Goal: Task Accomplishment & Management: Use online tool/utility

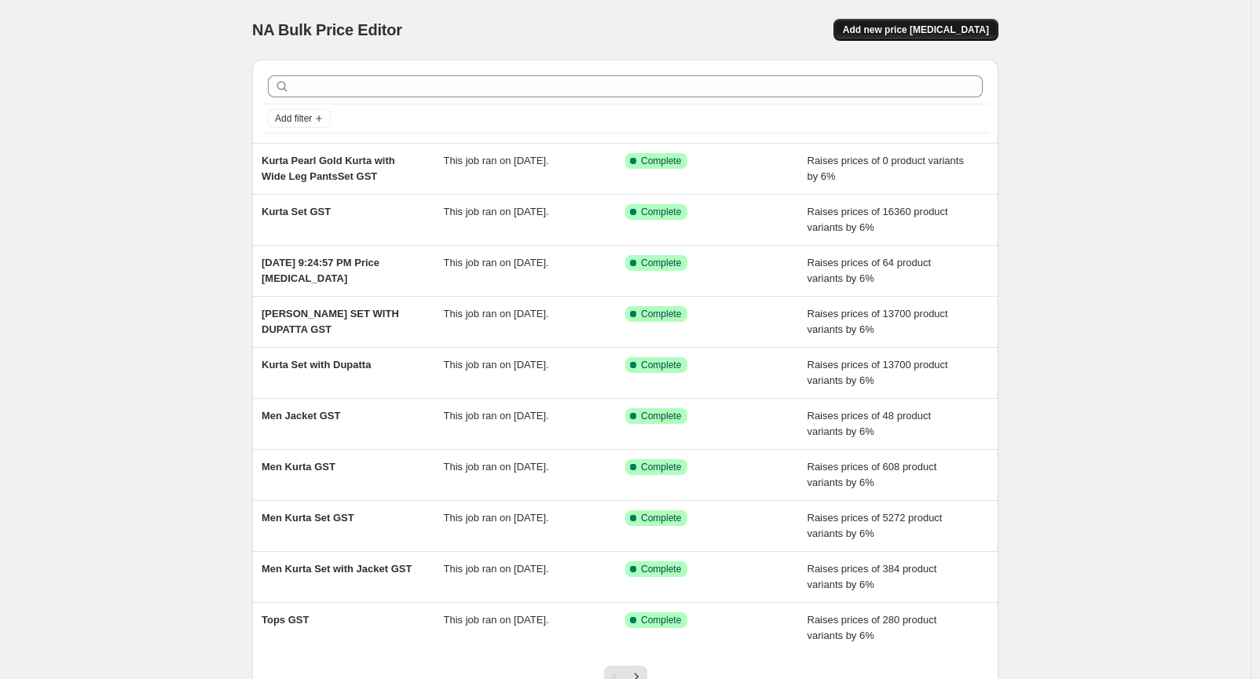
click at [923, 36] on button "Add new price [MEDICAL_DATA]" at bounding box center [915, 30] width 165 height 22
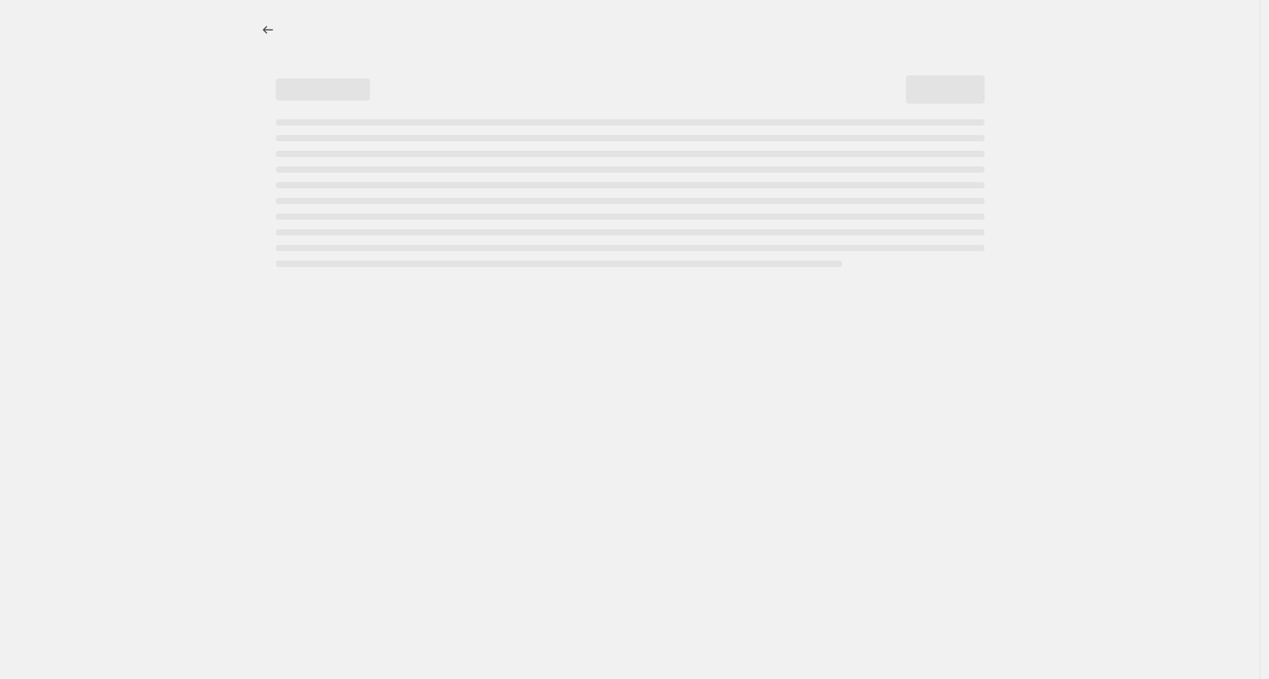
select select "percentage"
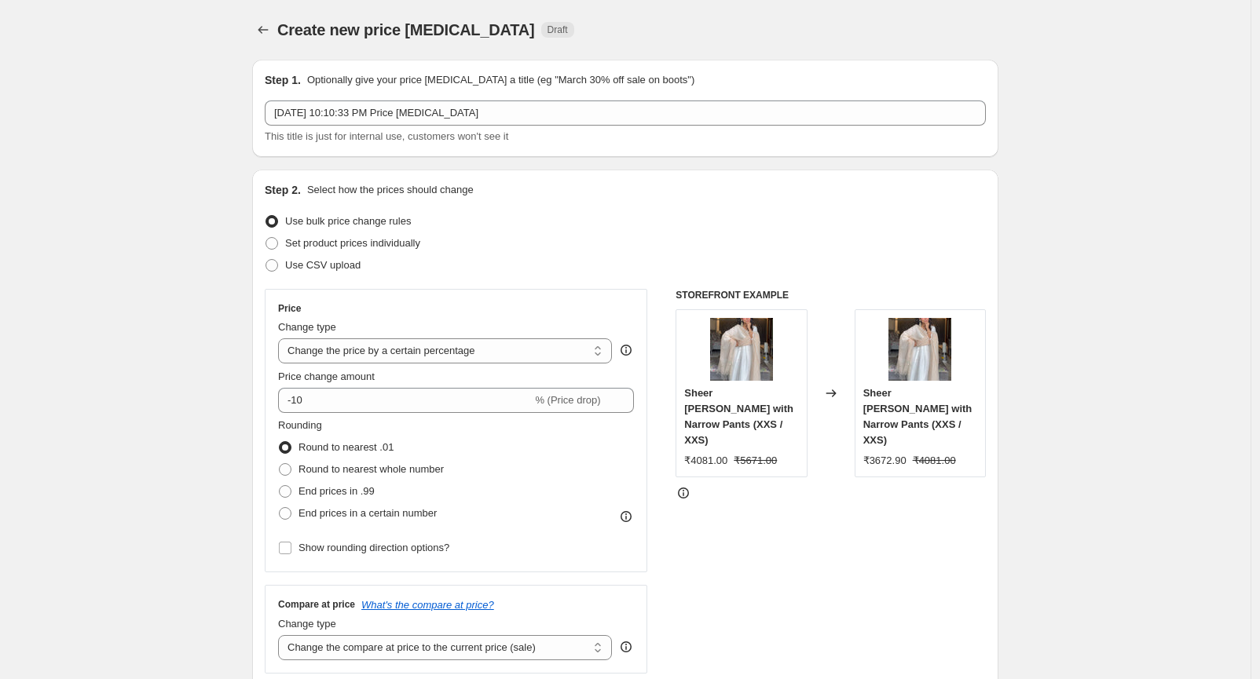
click at [445, 127] on div "[DATE] 10:10:33 PM Price [MEDICAL_DATA] This title is just for internal use, cu…" at bounding box center [625, 123] width 721 height 44
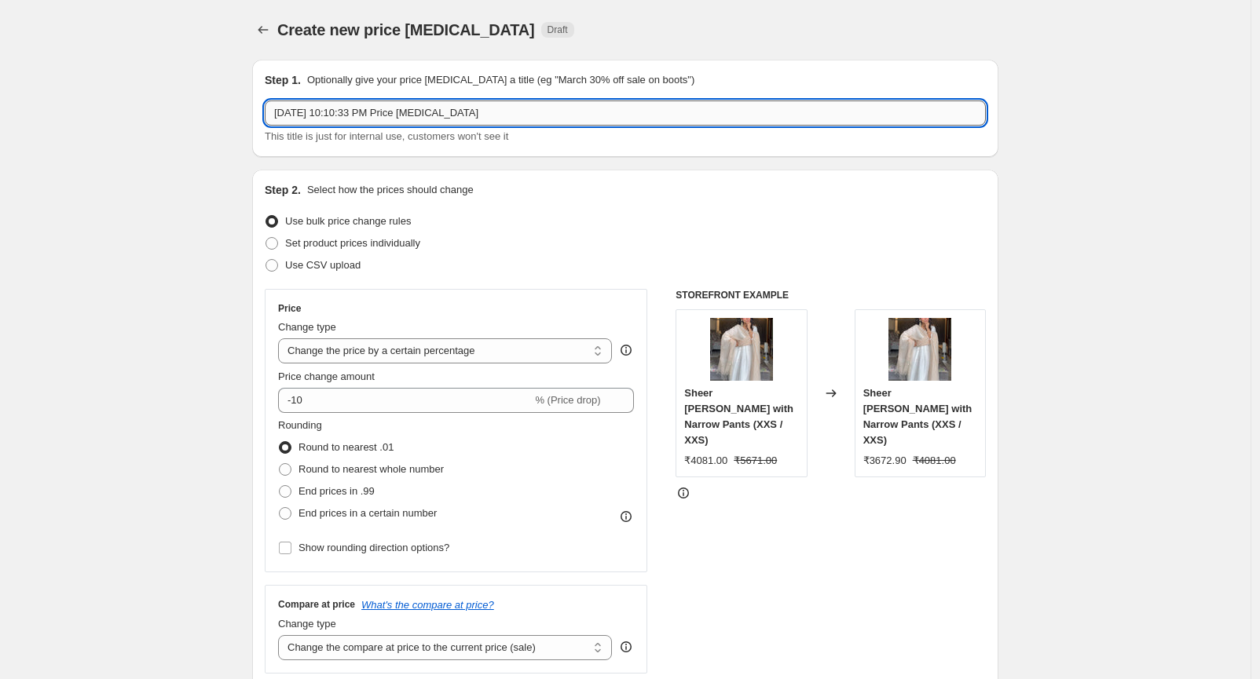
click at [408, 112] on input "[DATE] 10:10:33 PM Price [MEDICAL_DATA]" at bounding box center [625, 113] width 721 height 25
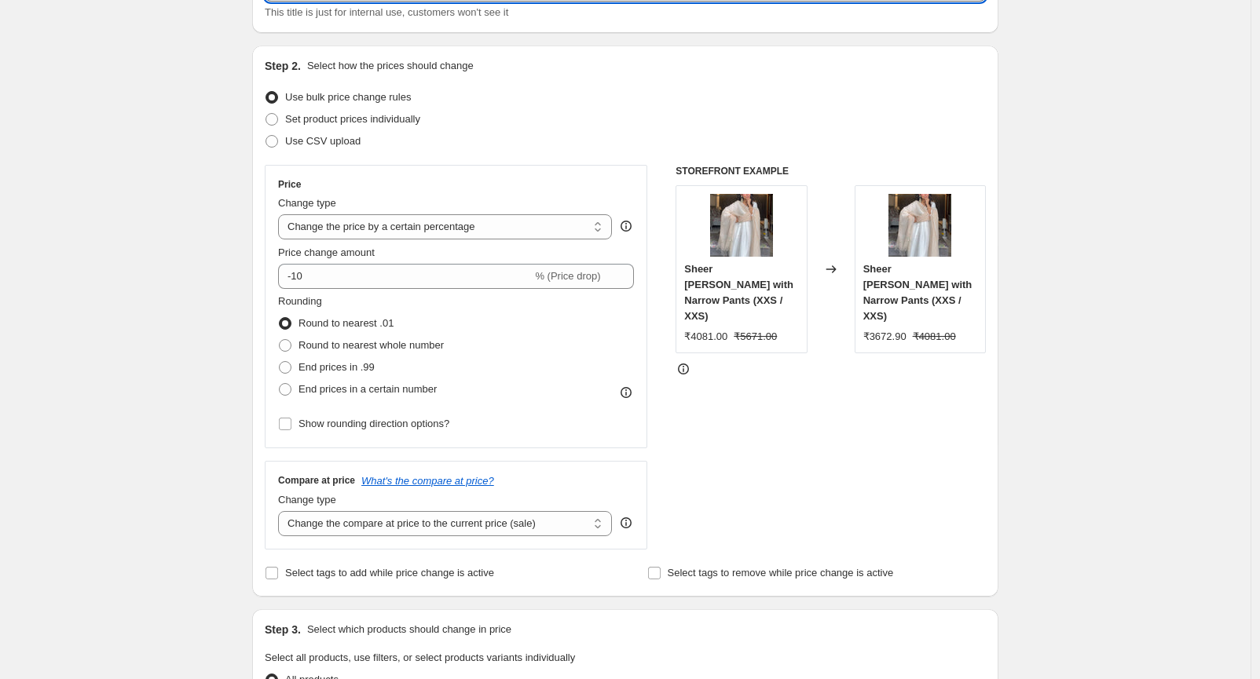
scroll to position [126, 0]
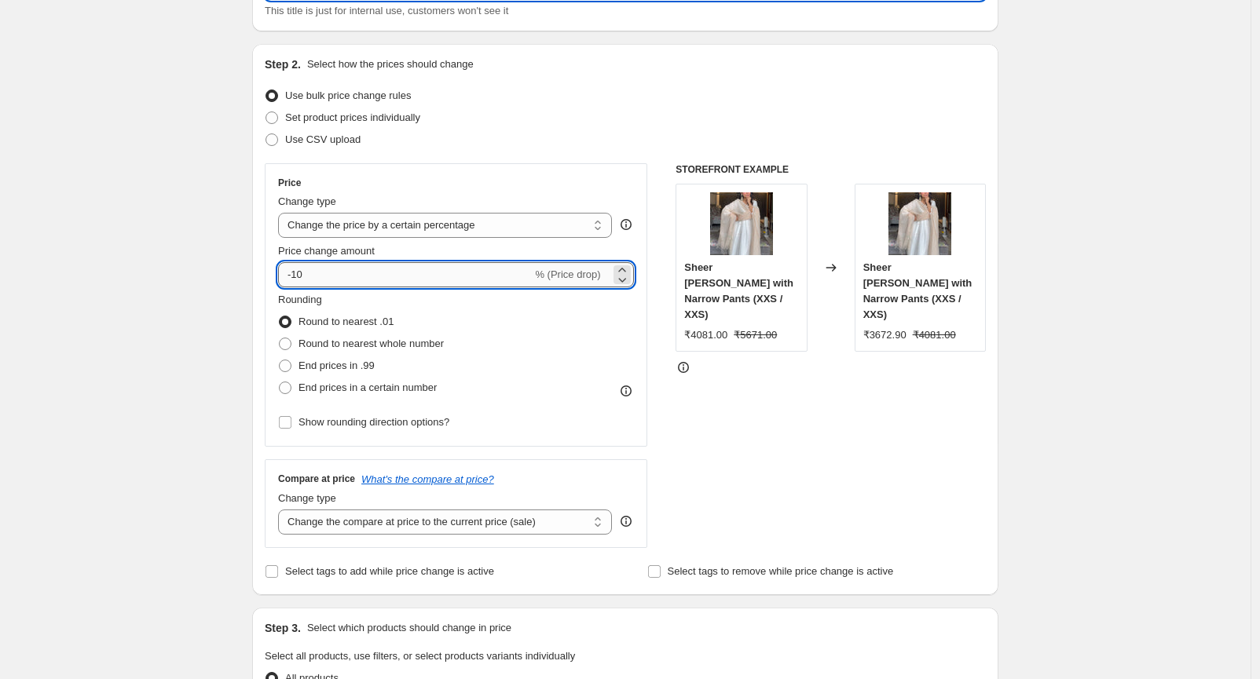
click at [334, 269] on input "-10" at bounding box center [405, 274] width 254 height 25
type input "-1"
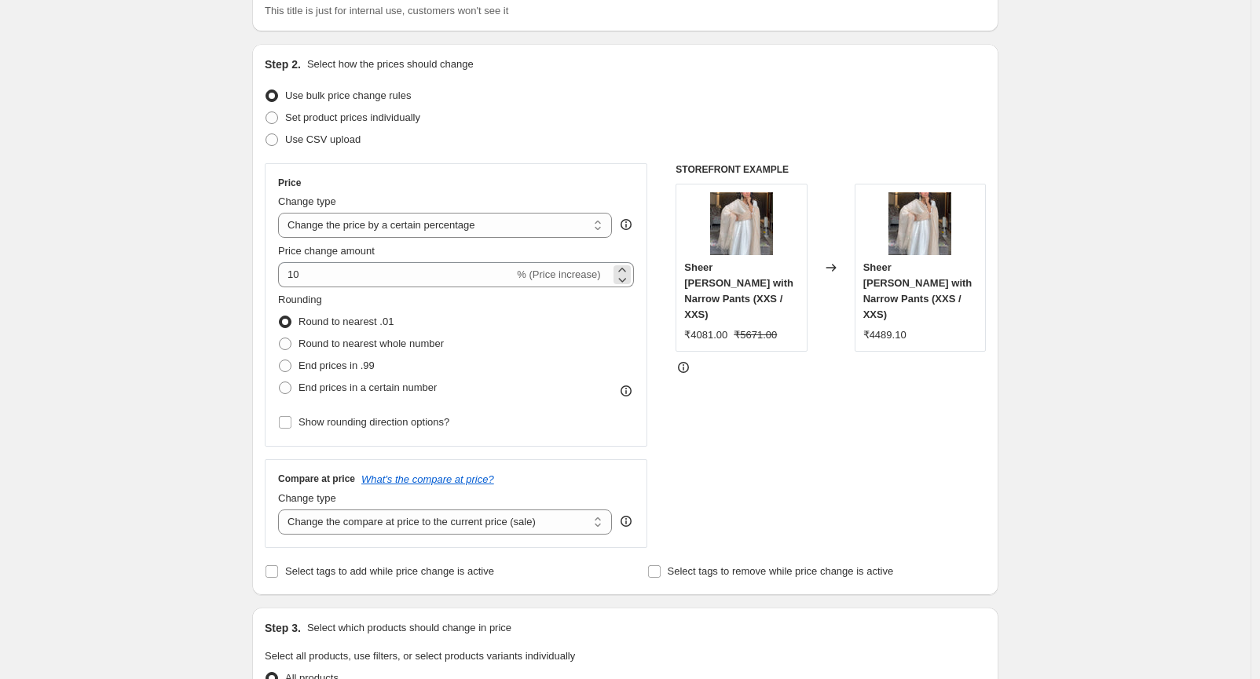
click at [587, 272] on span "% (Price increase)" at bounding box center [558, 275] width 83 height 12
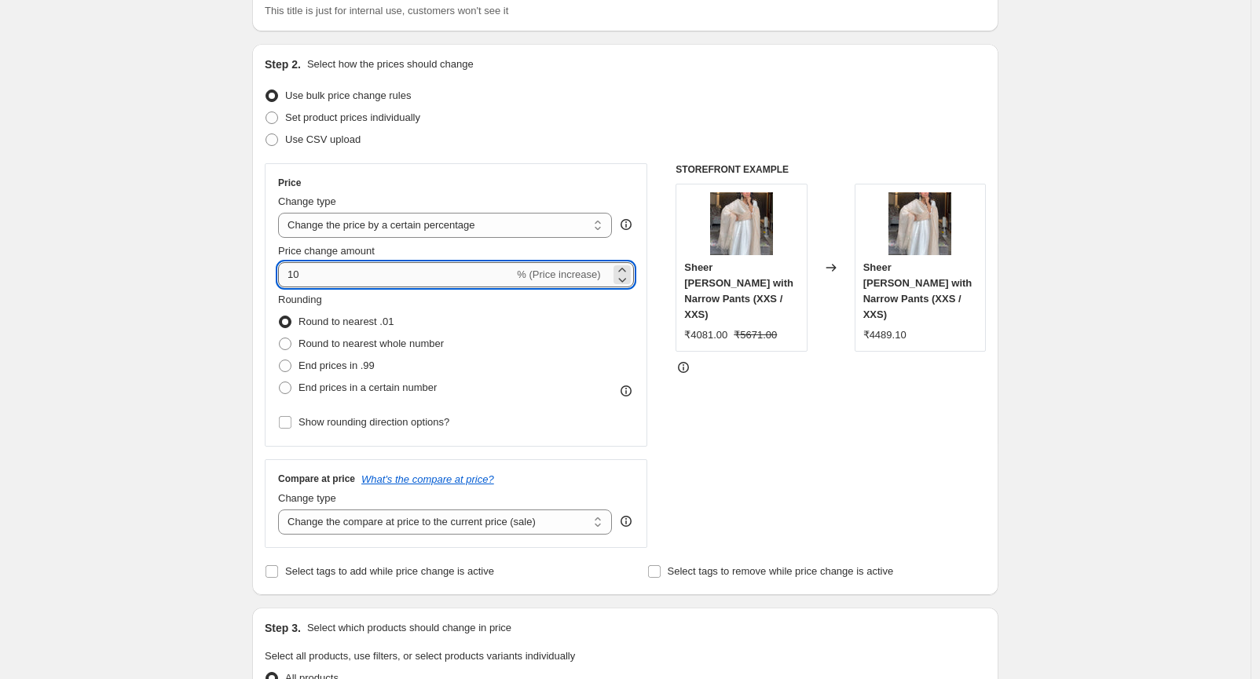
click at [343, 266] on input "10" at bounding box center [396, 274] width 236 height 25
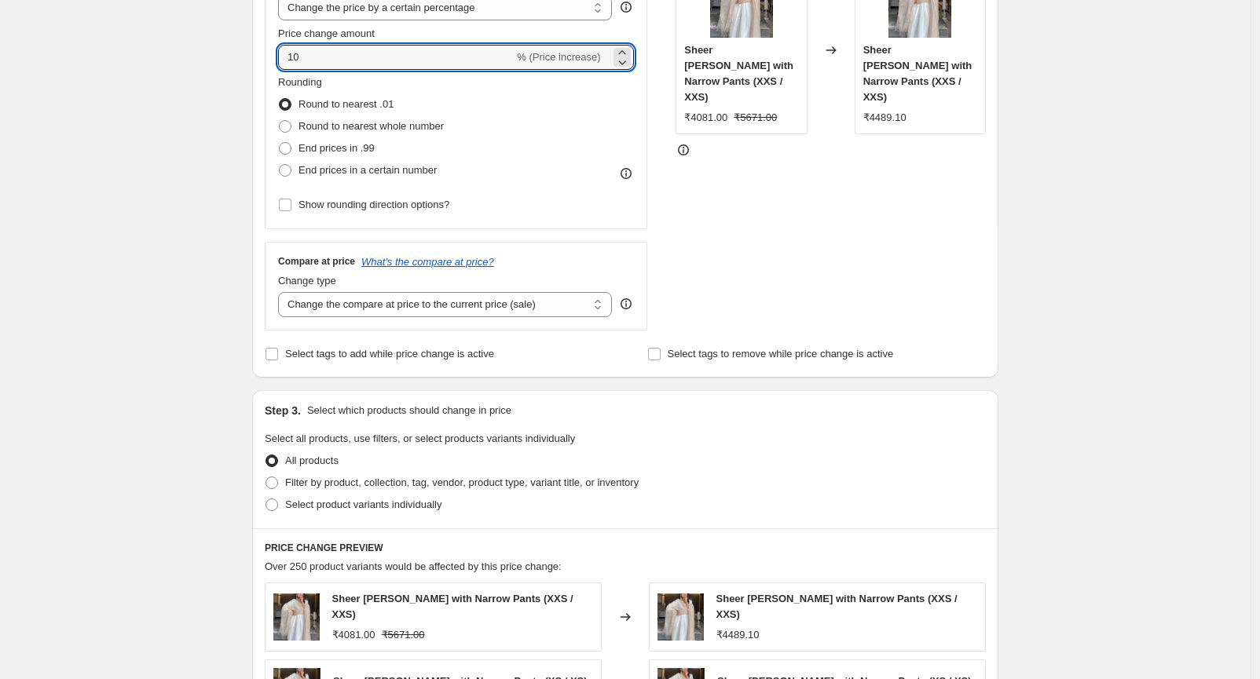
scroll to position [347, 0]
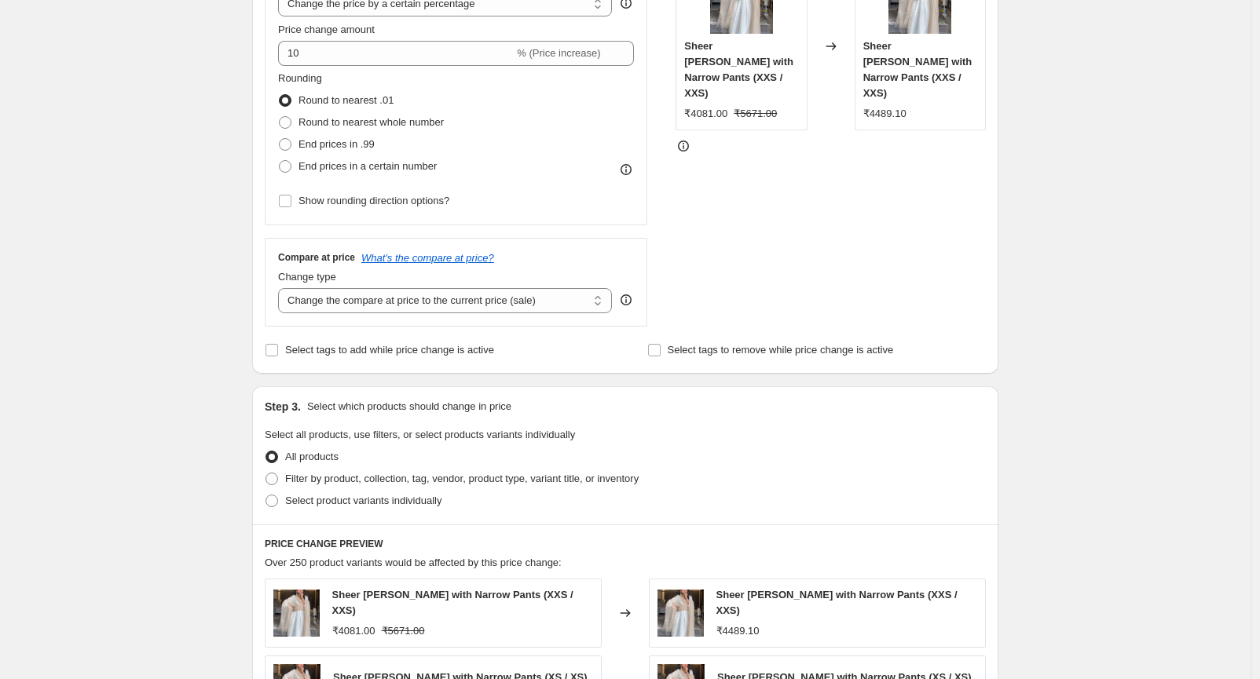
click at [759, 108] on span "₹5671.00" at bounding box center [755, 114] width 43 height 12
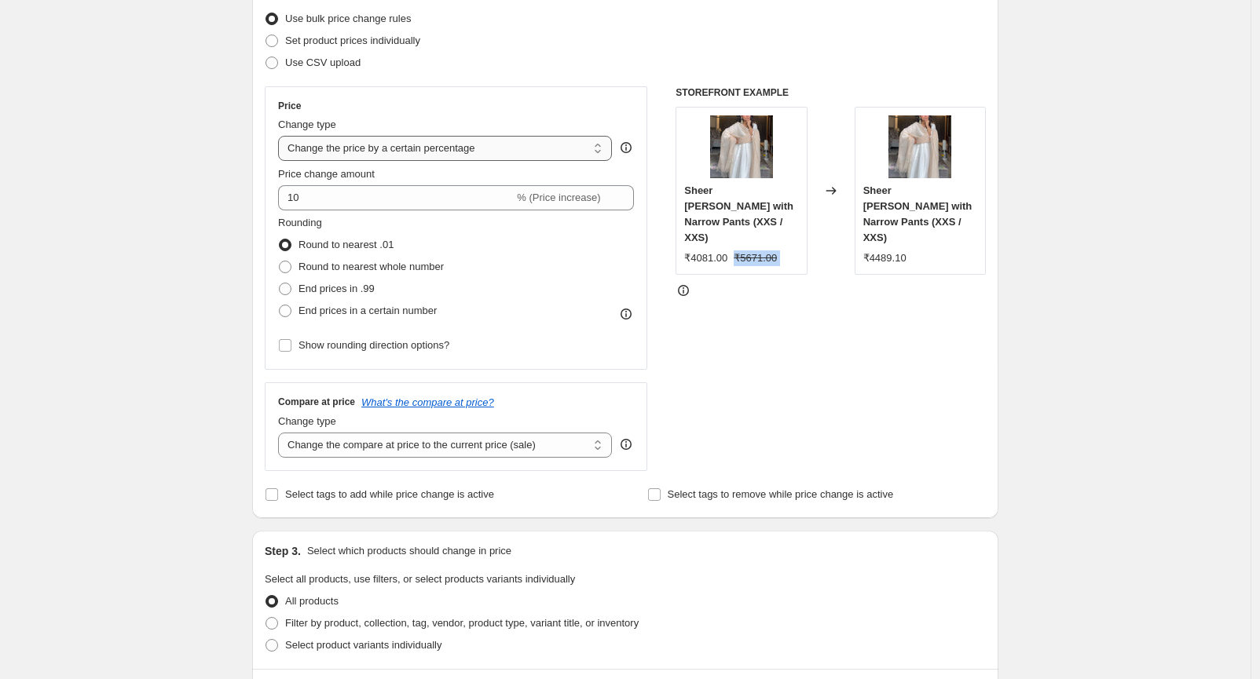
scroll to position [202, 0]
click at [424, 152] on select "Change the price to a certain amount Change the price by a certain amount Chang…" at bounding box center [445, 149] width 334 height 25
click at [375, 152] on select "Change the price to a certain amount Change the price by a certain amount Chang…" at bounding box center [445, 149] width 334 height 25
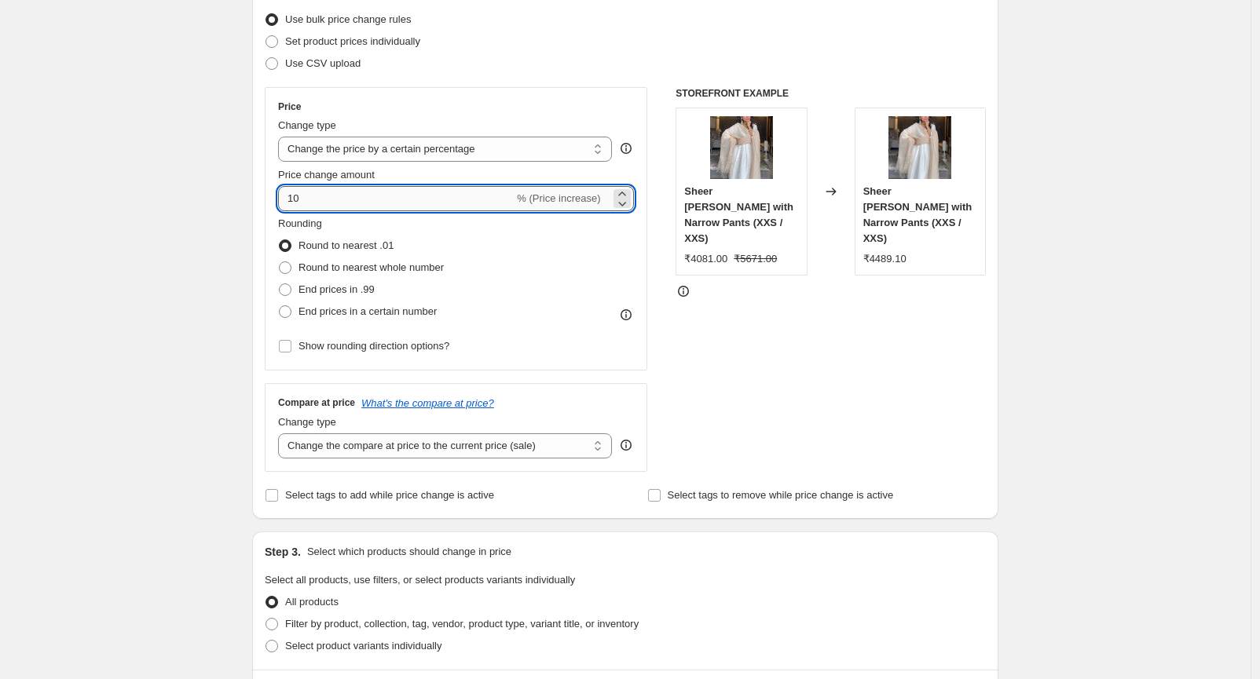
click at [328, 206] on input "10" at bounding box center [396, 198] width 236 height 25
click at [342, 207] on input "-11" at bounding box center [405, 198] width 254 height 25
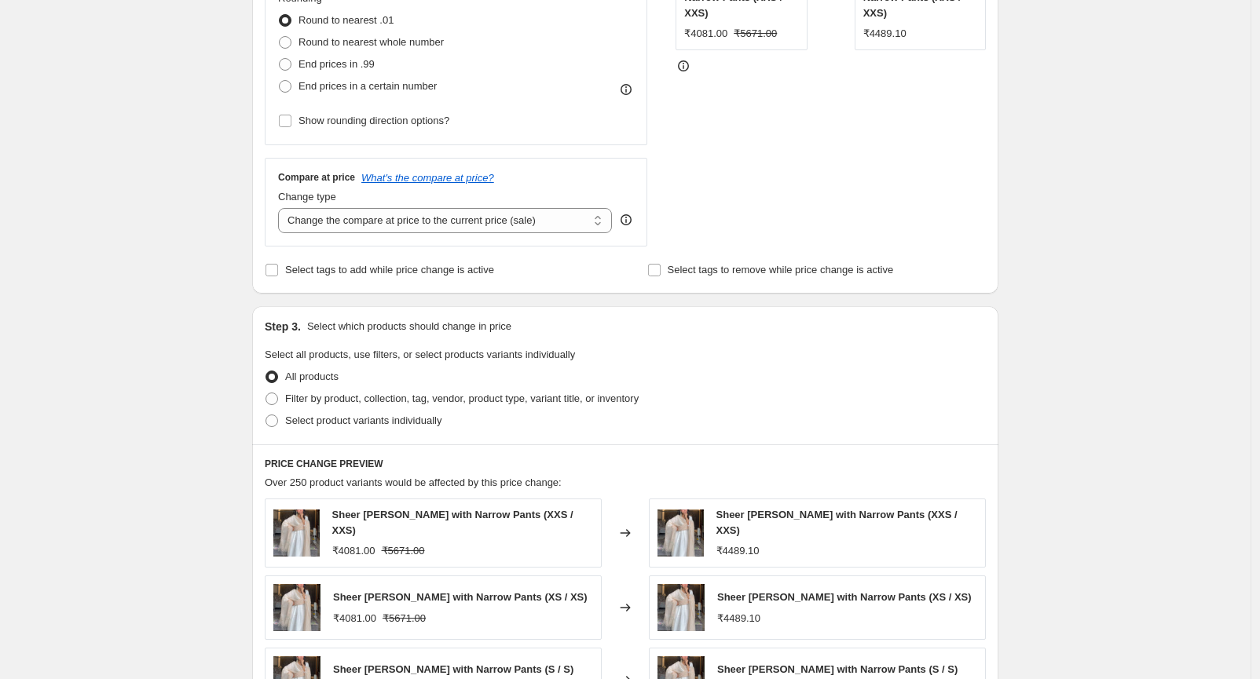
scroll to position [474, 0]
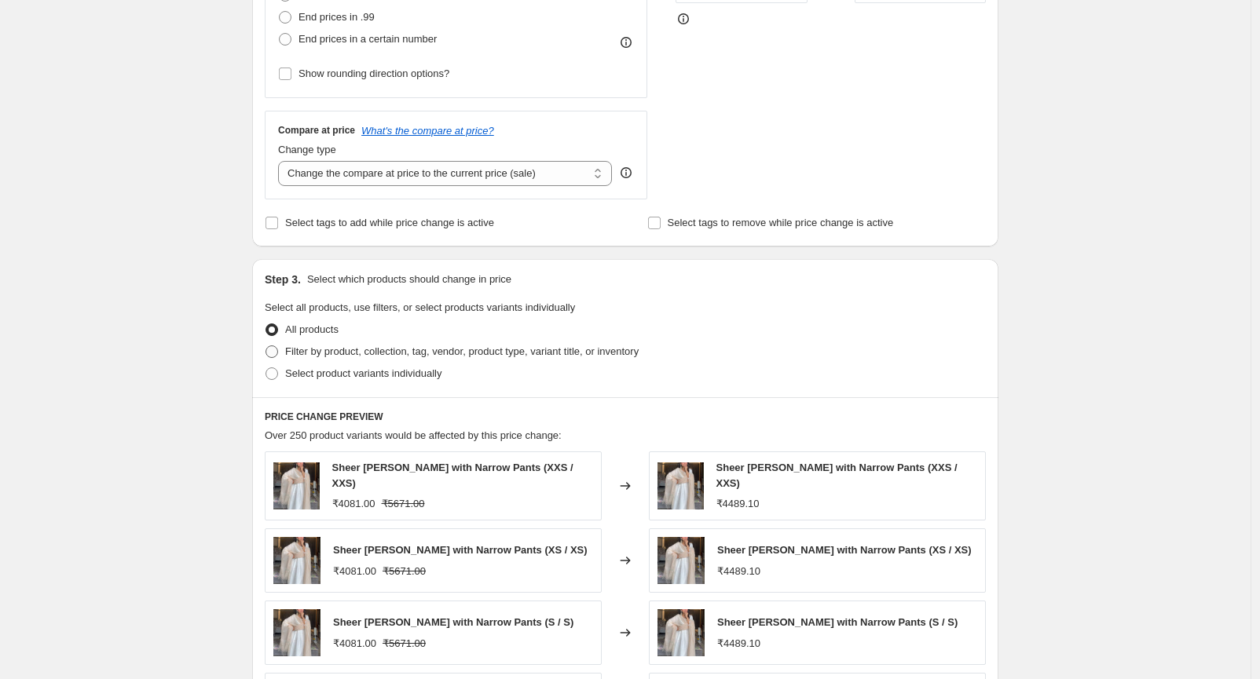
type input "-11"
click at [315, 353] on span "Filter by product, collection, tag, vendor, product type, variant title, or inv…" at bounding box center [461, 352] width 353 height 12
click at [266, 346] on input "Filter by product, collection, tag, vendor, product type, variant title, or inv…" at bounding box center [265, 346] width 1 height 1
radio input "true"
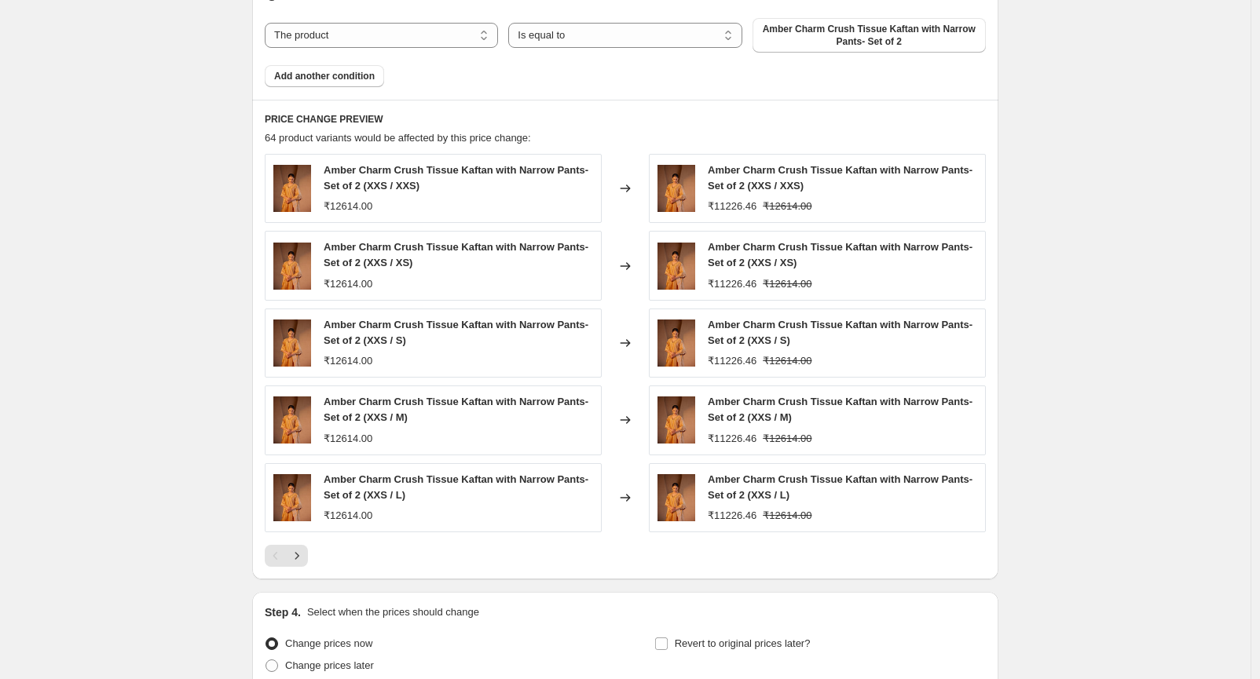
scroll to position [1104, 0]
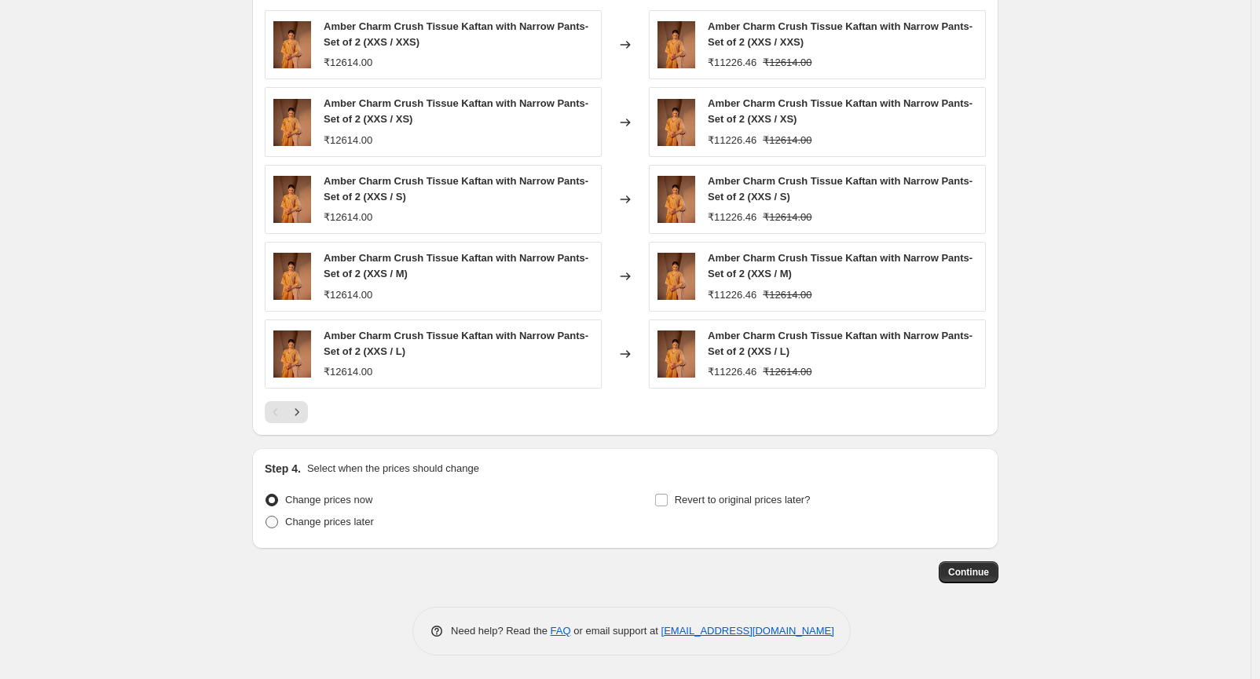
click at [317, 528] on span "Change prices later" at bounding box center [329, 522] width 89 height 12
click at [266, 517] on input "Change prices later" at bounding box center [265, 516] width 1 height 1
radio input "true"
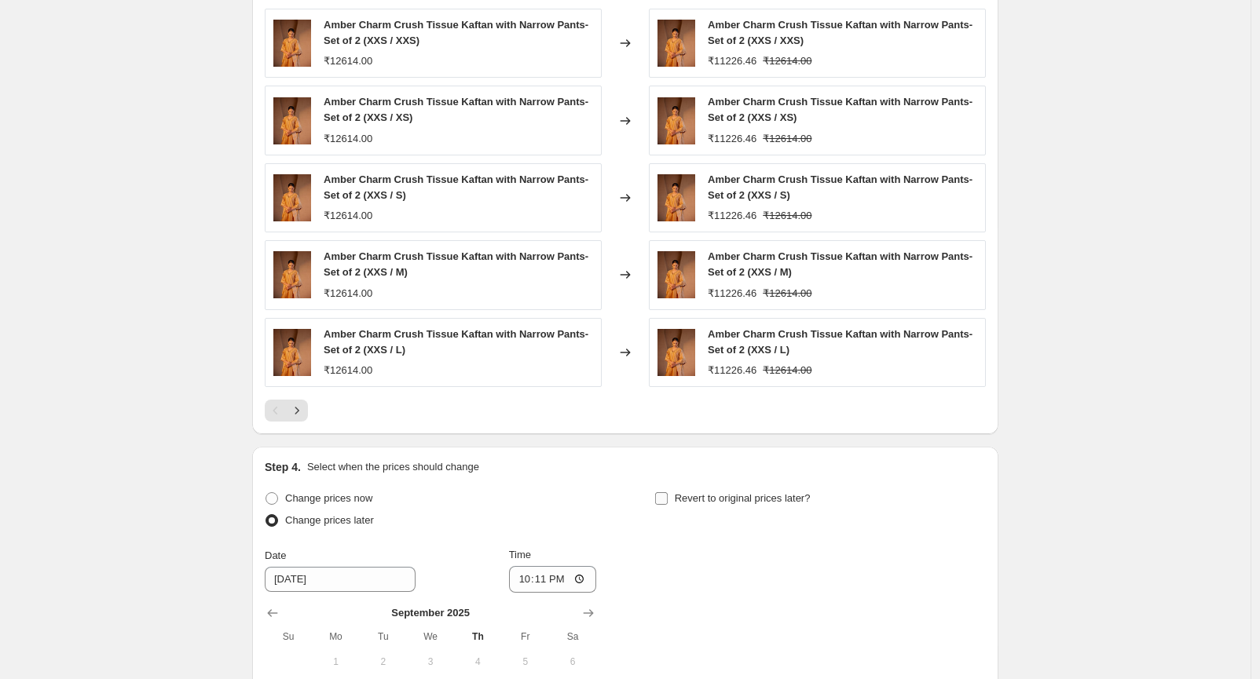
click at [670, 510] on label "Revert to original prices later?" at bounding box center [732, 499] width 156 height 22
click at [668, 505] on input "Revert to original prices later?" at bounding box center [661, 498] width 13 height 13
checkbox input "true"
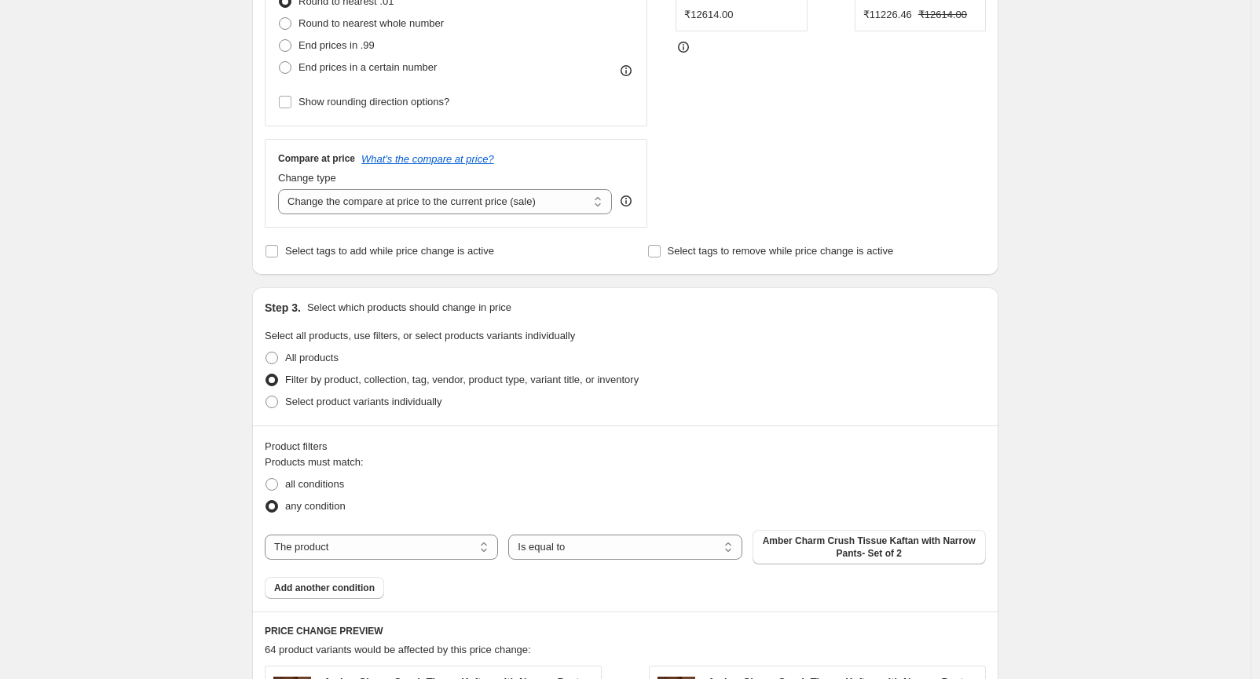
scroll to position [0, 0]
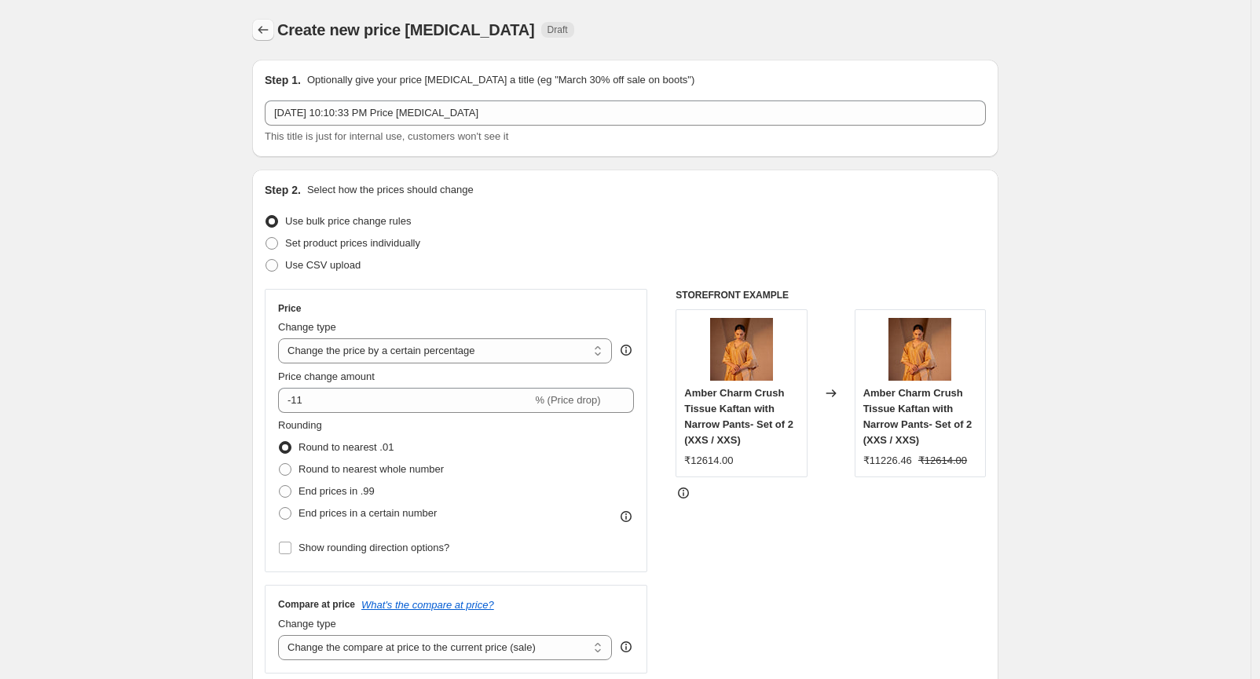
click at [261, 38] on button "Price change jobs" at bounding box center [263, 30] width 22 height 22
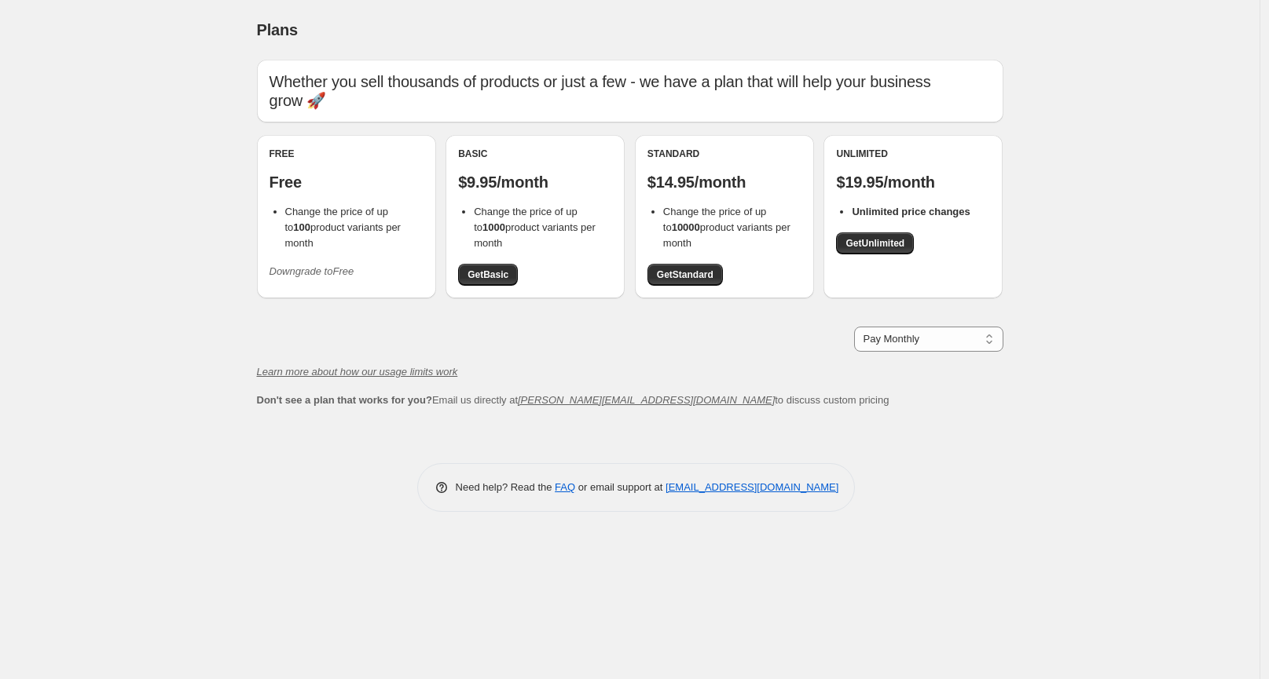
click at [483, 226] on b "1000" at bounding box center [493, 228] width 23 height 12
click at [460, 239] on ul "Change the price of up to 1000 product variants per month" at bounding box center [535, 227] width 154 height 47
click at [489, 231] on b "1000" at bounding box center [493, 228] width 23 height 12
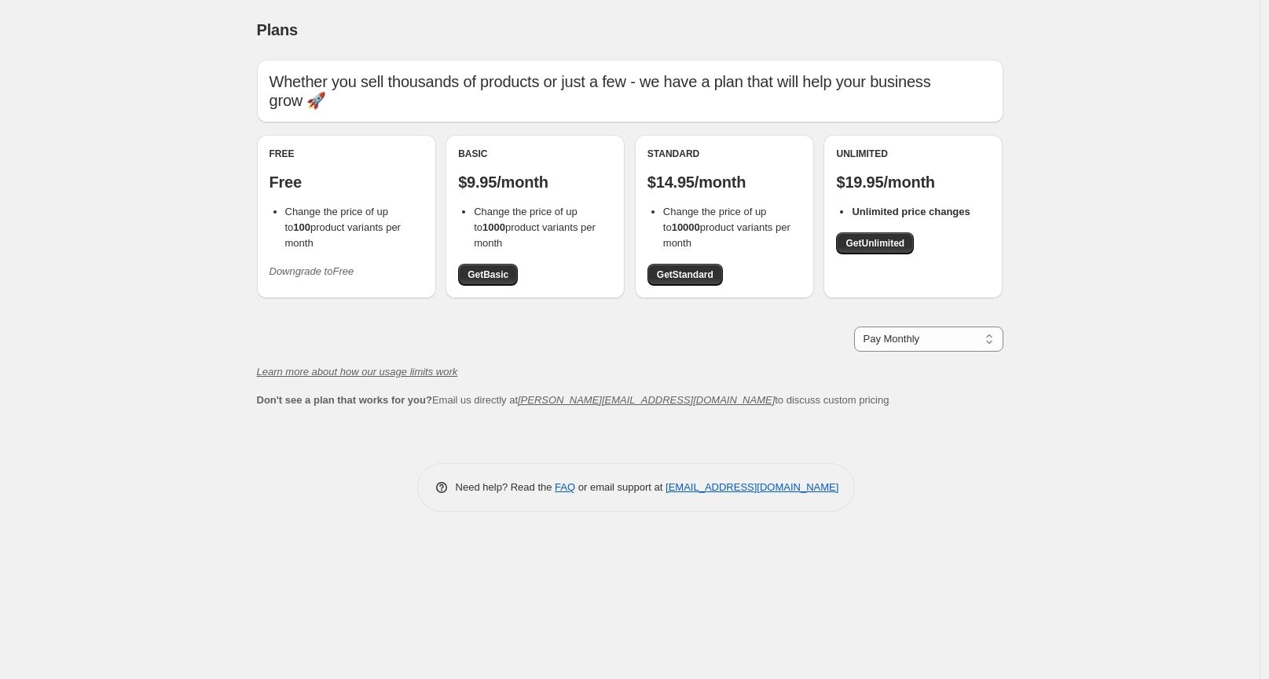
click at [540, 244] on li "Change the price of up to 1000 product variants per month" at bounding box center [543, 227] width 138 height 47
click at [492, 229] on b "1000" at bounding box center [493, 228] width 23 height 12
click at [501, 229] on span "Change the price of up to 1000 product variants per month" at bounding box center [535, 227] width 122 height 43
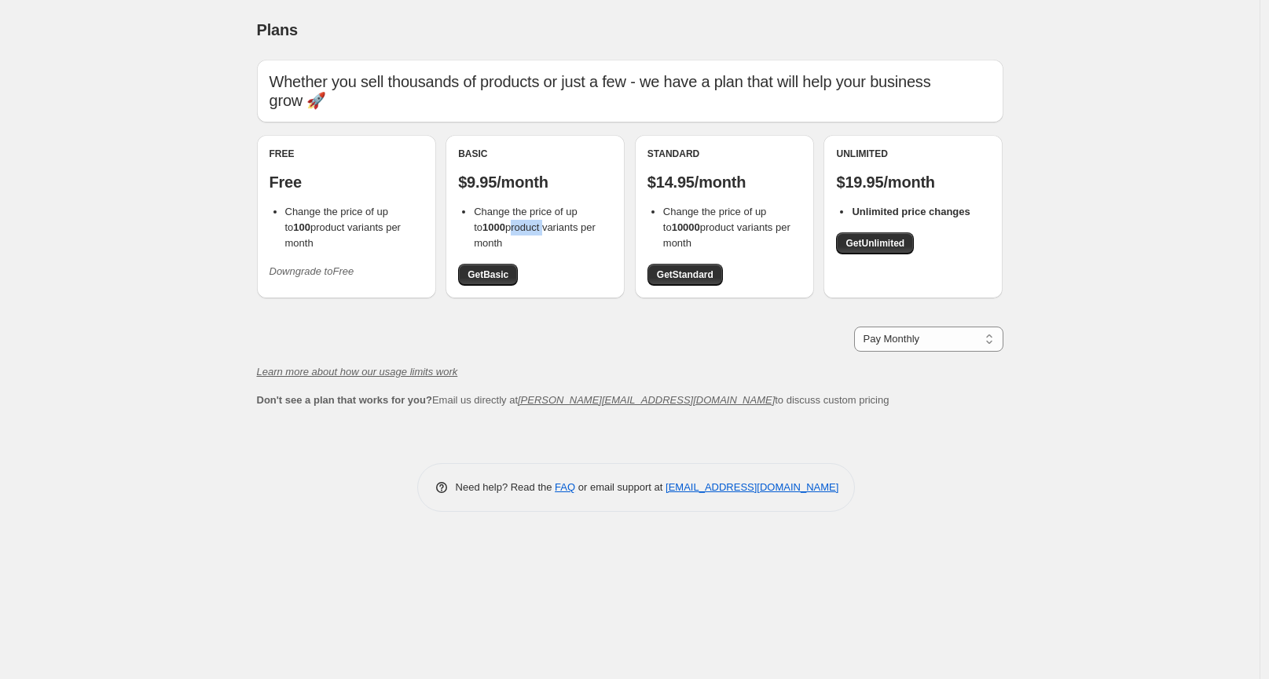
click at [501, 229] on span "Change the price of up to 1000 product variants per month" at bounding box center [535, 227] width 122 height 43
click at [511, 229] on span "Change the price of up to 1000 product variants per month" at bounding box center [535, 227] width 122 height 43
click at [480, 167] on div "Basic $9.95/month Change the price of up to 1000 product variants per month Get…" at bounding box center [535, 217] width 154 height 138
click at [474, 183] on p "$9.95/month" at bounding box center [535, 182] width 154 height 19
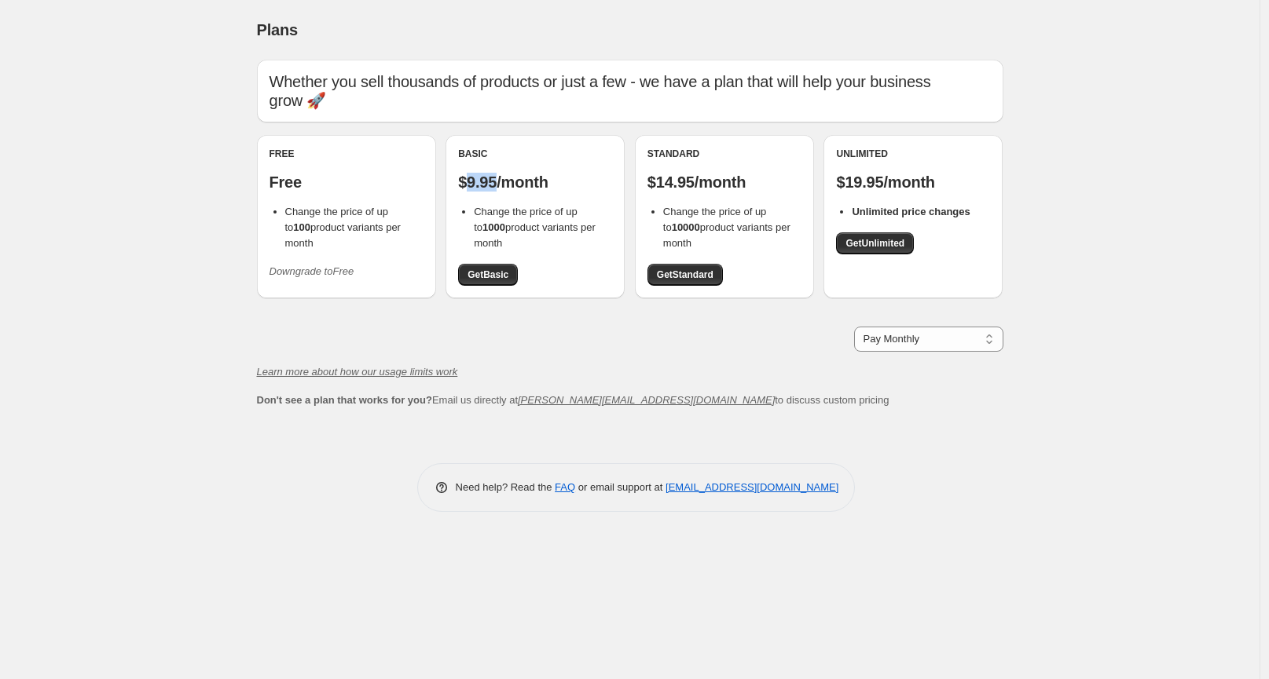
click at [474, 183] on p "$9.95/month" at bounding box center [535, 182] width 154 height 19
click at [505, 191] on p "$9.95/month" at bounding box center [535, 182] width 154 height 19
click at [522, 333] on div "Pay Monthly Pay Yearly (Save 16%) Pay Monthly" at bounding box center [630, 339] width 746 height 25
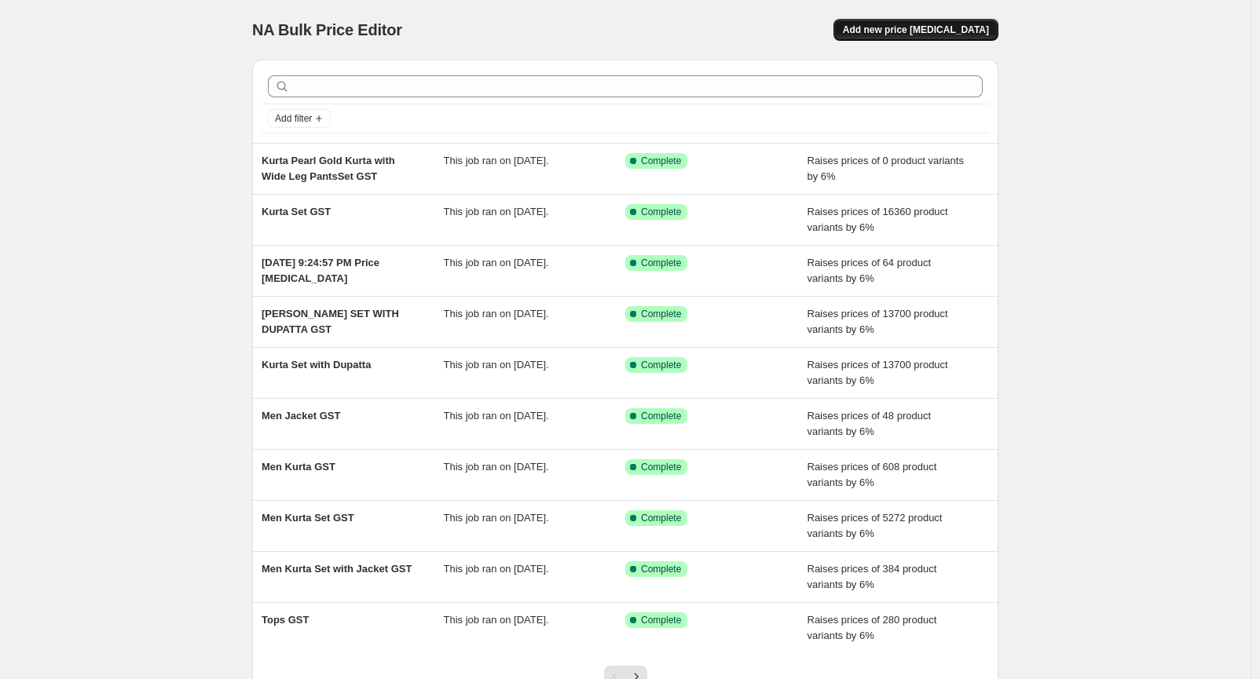
click at [923, 24] on span "Add new price [MEDICAL_DATA]" at bounding box center [916, 30] width 146 height 13
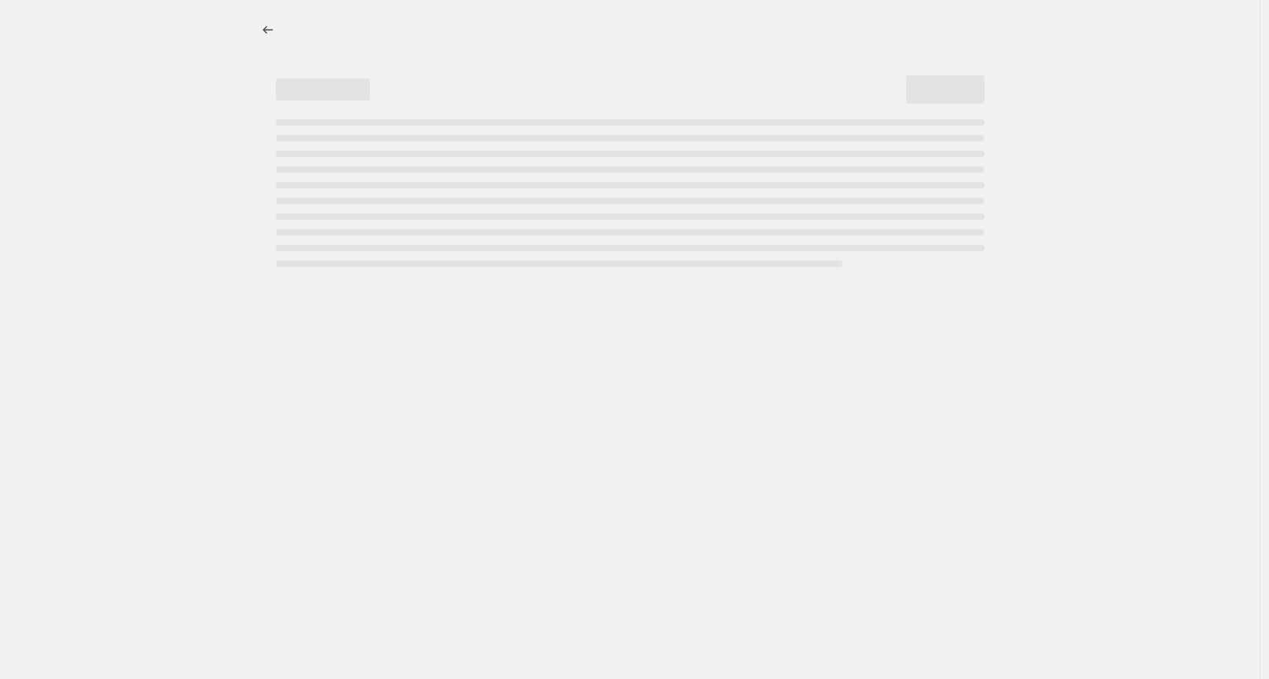
select select "percentage"
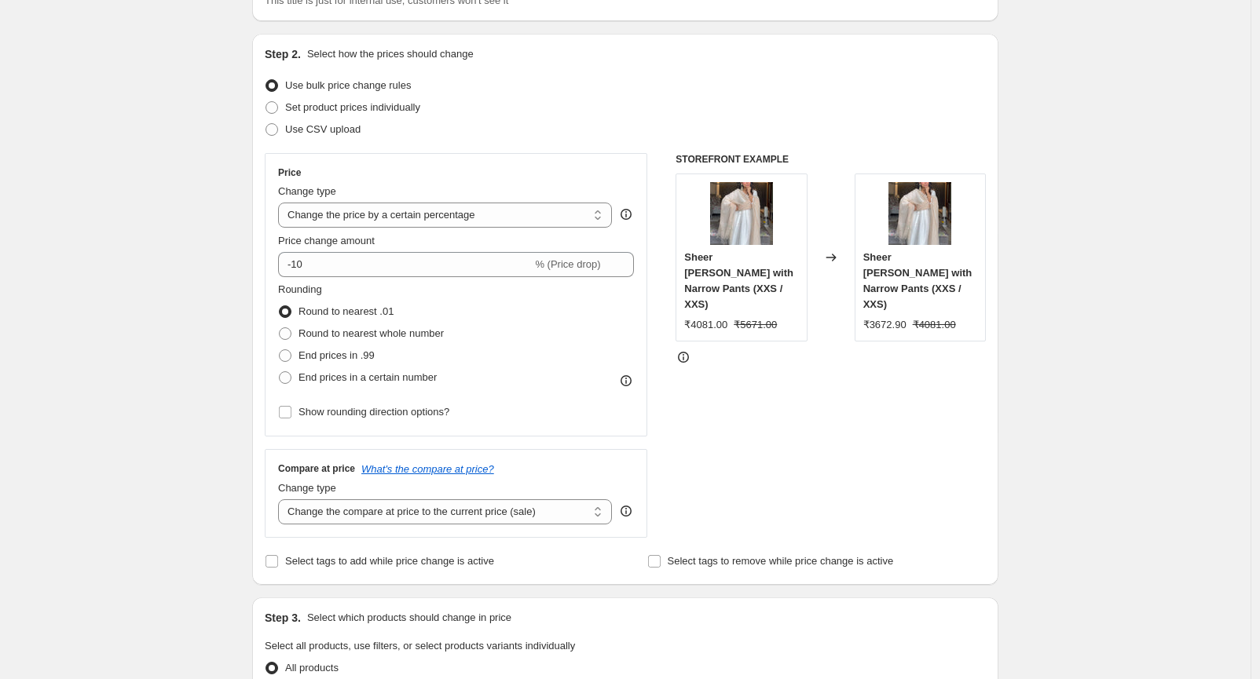
scroll to position [137, 0]
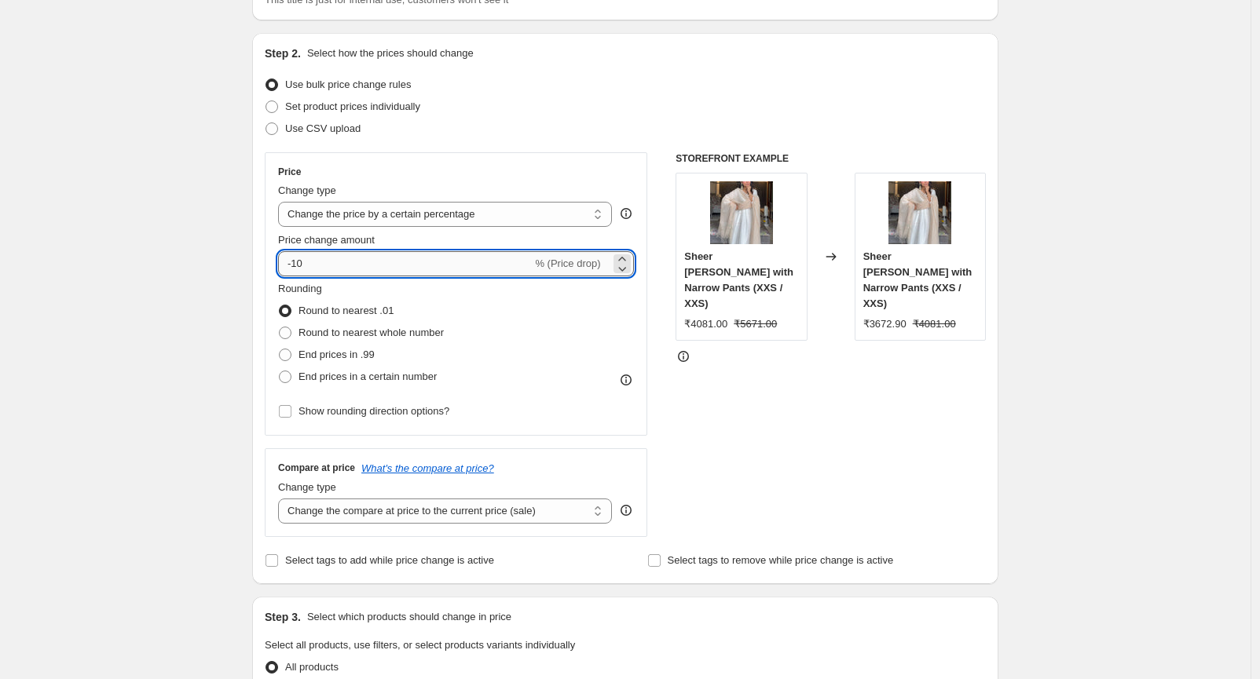
click at [317, 258] on input "-10" at bounding box center [405, 263] width 254 height 25
type input "-1"
type input "90"
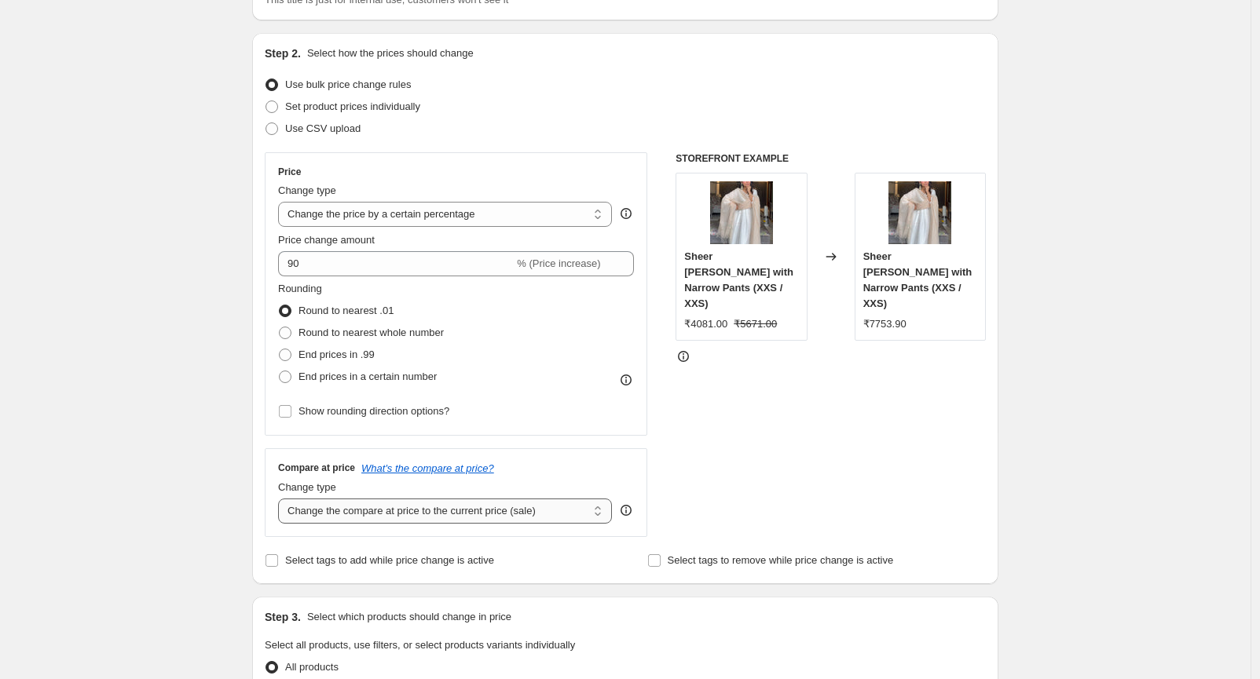
click at [316, 514] on select "Change the compare at price to the current price (sale) Change the compare at p…" at bounding box center [445, 511] width 334 height 25
click at [745, 318] on span "₹5671.00" at bounding box center [755, 324] width 43 height 12
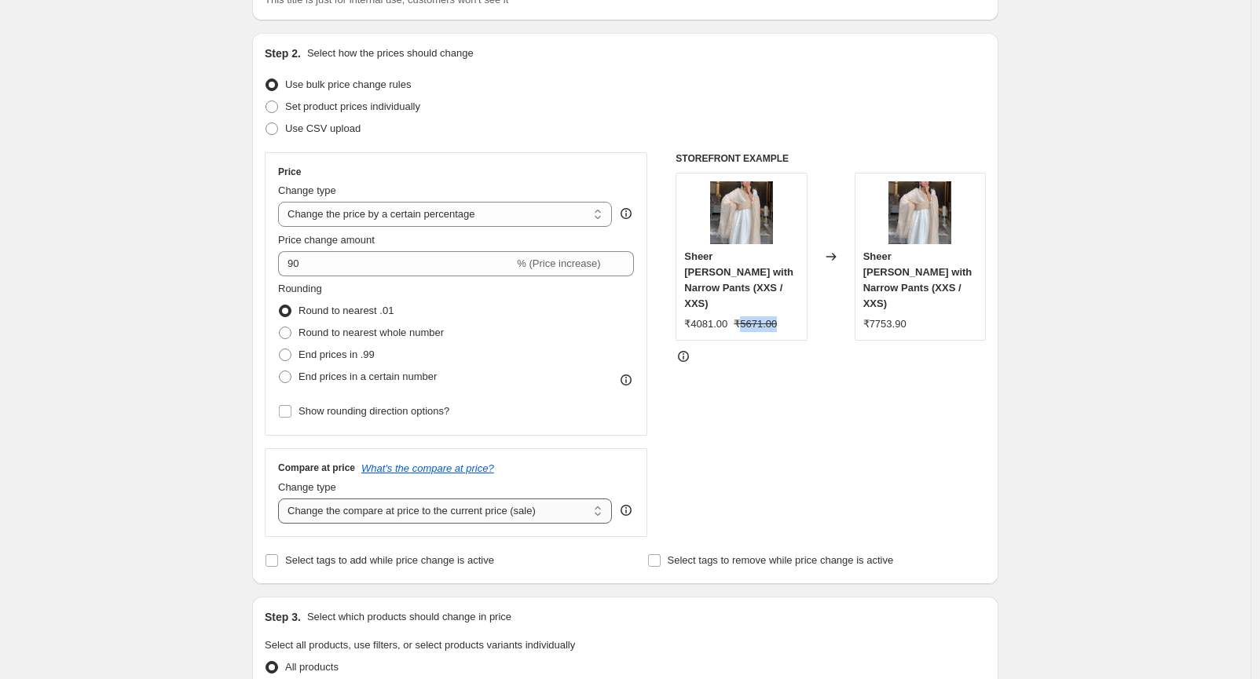
click at [503, 507] on select "Change the compare at price to the current price (sale) Change the compare at p…" at bounding box center [445, 511] width 334 height 25
click at [749, 318] on span "₹5671.00" at bounding box center [755, 324] width 43 height 12
click at [467, 500] on select "Change the compare at price to the current price (sale) Change the compare at p…" at bounding box center [445, 511] width 334 height 25
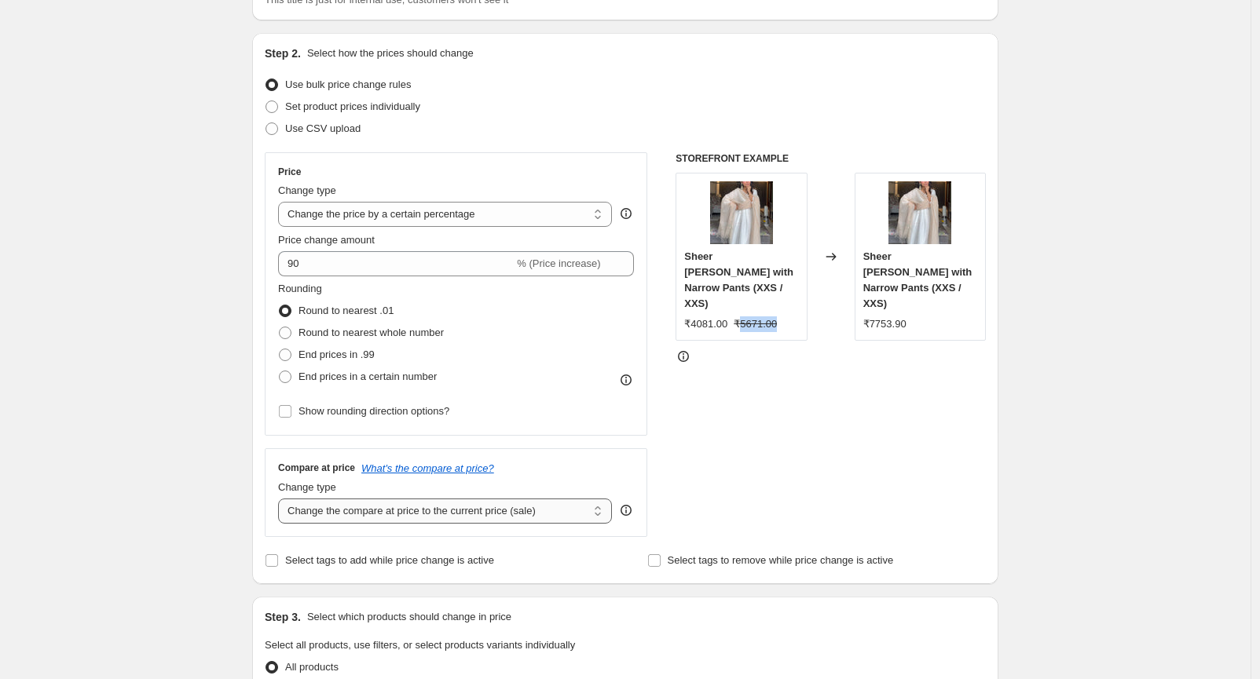
click at [464, 503] on select "Change the compare at price to the current price (sale) Change the compare at p…" at bounding box center [445, 511] width 334 height 25
click at [442, 511] on select "Change the compare at price to the current price (sale) Change the compare at p…" at bounding box center [445, 511] width 334 height 25
click at [764, 324] on div "Sheer [PERSON_NAME] with Narrow Pants (XXS / XXS) ₹4081.00 ₹5671.00" at bounding box center [741, 257] width 131 height 168
click at [709, 317] on div "Sheer [PERSON_NAME] with Narrow Pants (XXS / XXS) ₹4081.00 ₹5671.00" at bounding box center [741, 257] width 131 height 168
click at [705, 318] on span "₹4081.00" at bounding box center [705, 324] width 43 height 12
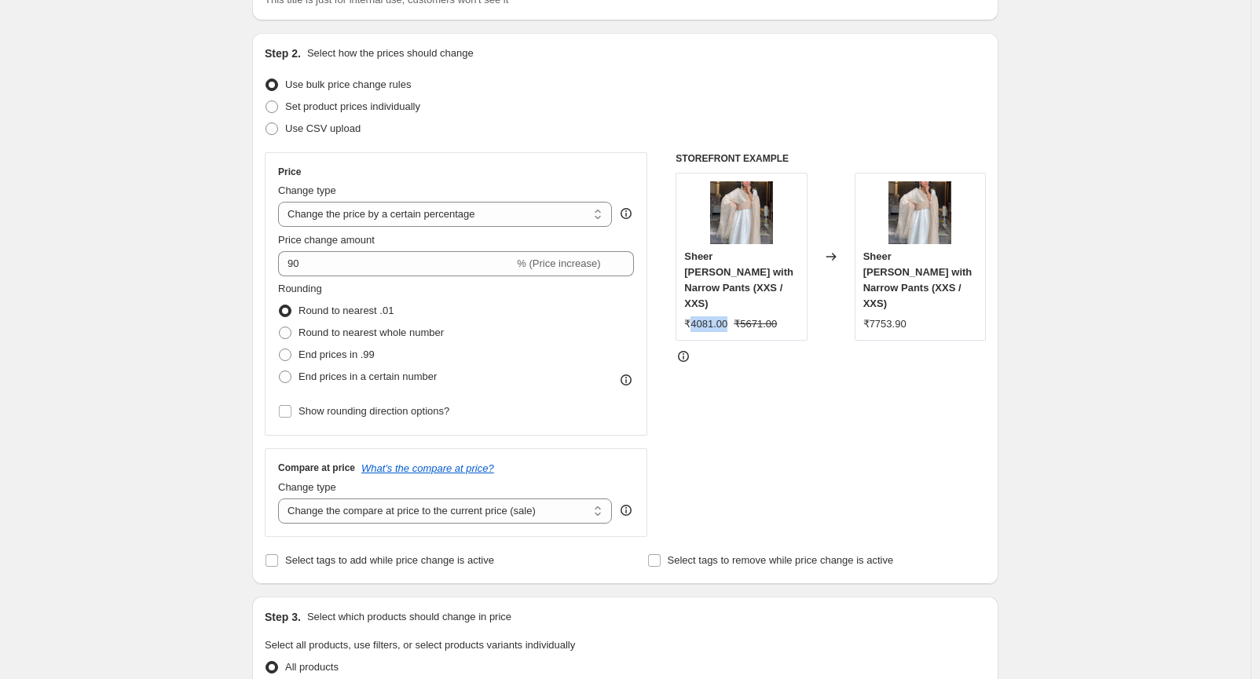
click at [705, 318] on span "₹4081.00" at bounding box center [705, 324] width 43 height 12
click at [328, 509] on select "Change the compare at price to the current price (sale) Change the compare at p…" at bounding box center [445, 511] width 334 height 25
select select "no_change"
click at [282, 499] on select "Change the compare at price to the current price (sale) Change the compare at p…" at bounding box center [445, 511] width 334 height 25
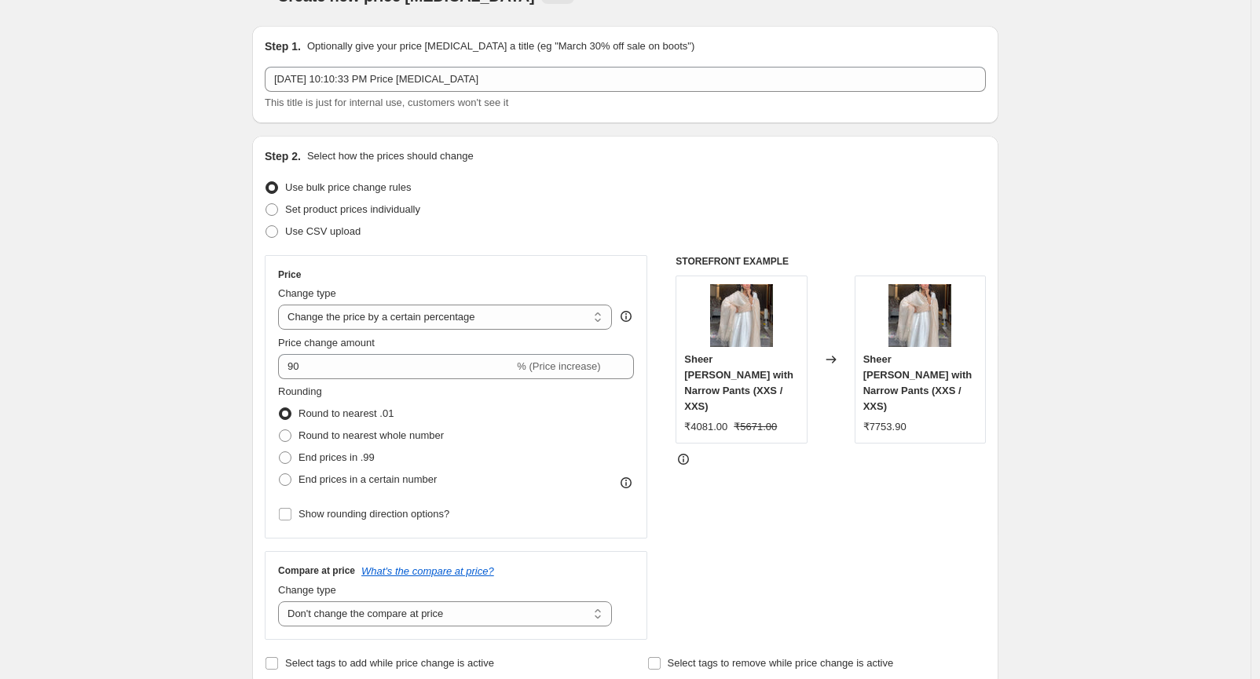
scroll to position [0, 0]
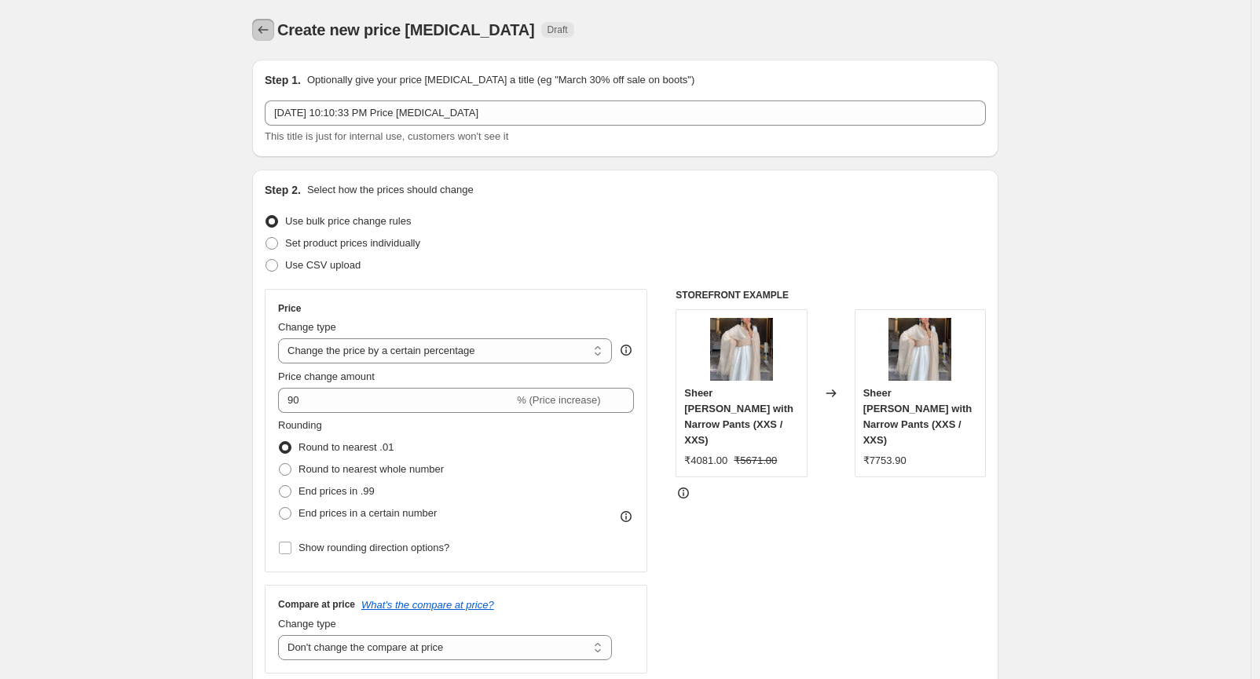
click at [264, 31] on icon "Price change jobs" at bounding box center [263, 30] width 10 height 8
